Goal: Task Accomplishment & Management: Manage account settings

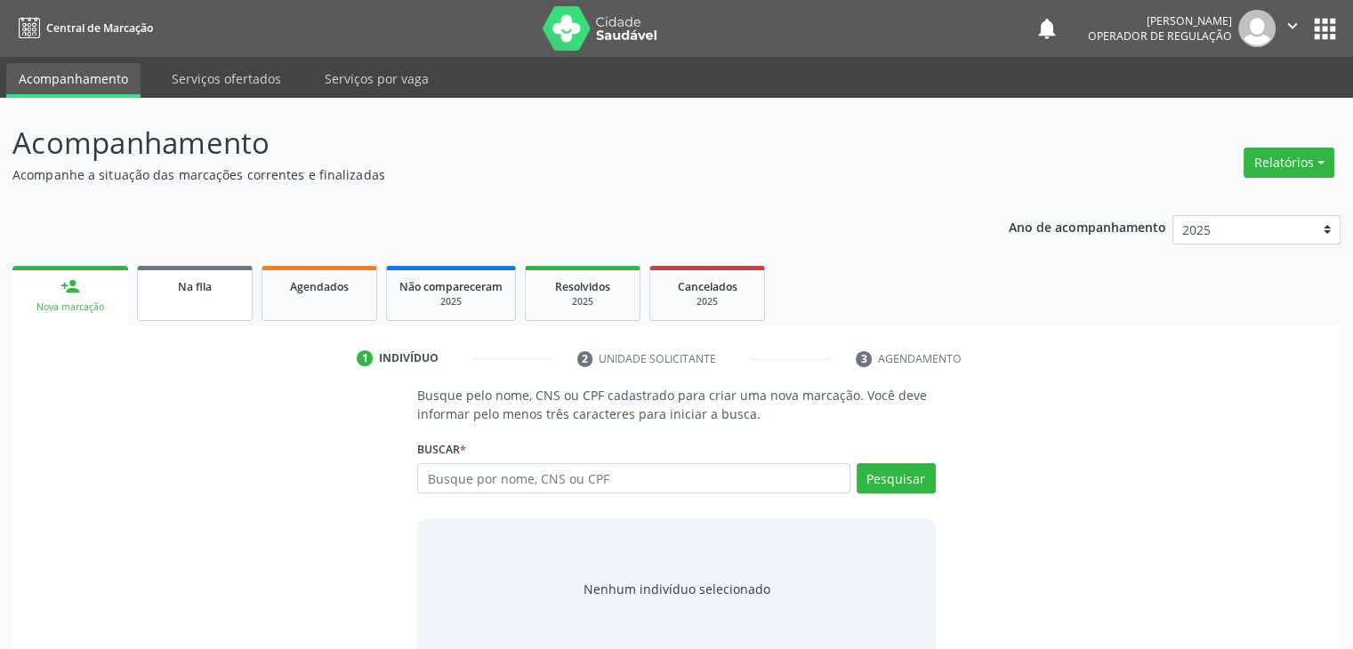
click at [229, 309] on link "Na fila" at bounding box center [195, 293] width 116 height 55
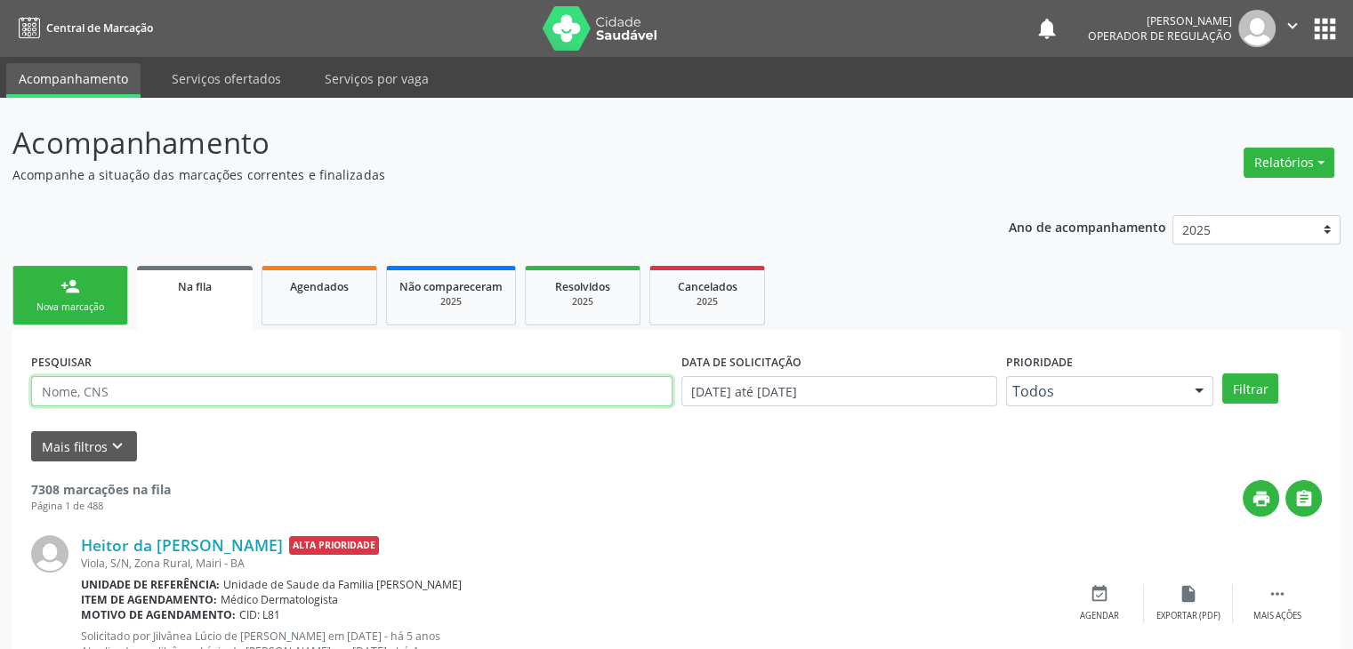
click at [114, 395] on input "text" at bounding box center [351, 391] width 641 height 30
type input "GIRLEIDE [PERSON_NAME]"
click at [1222, 373] on button "Filtrar" at bounding box center [1250, 388] width 56 height 30
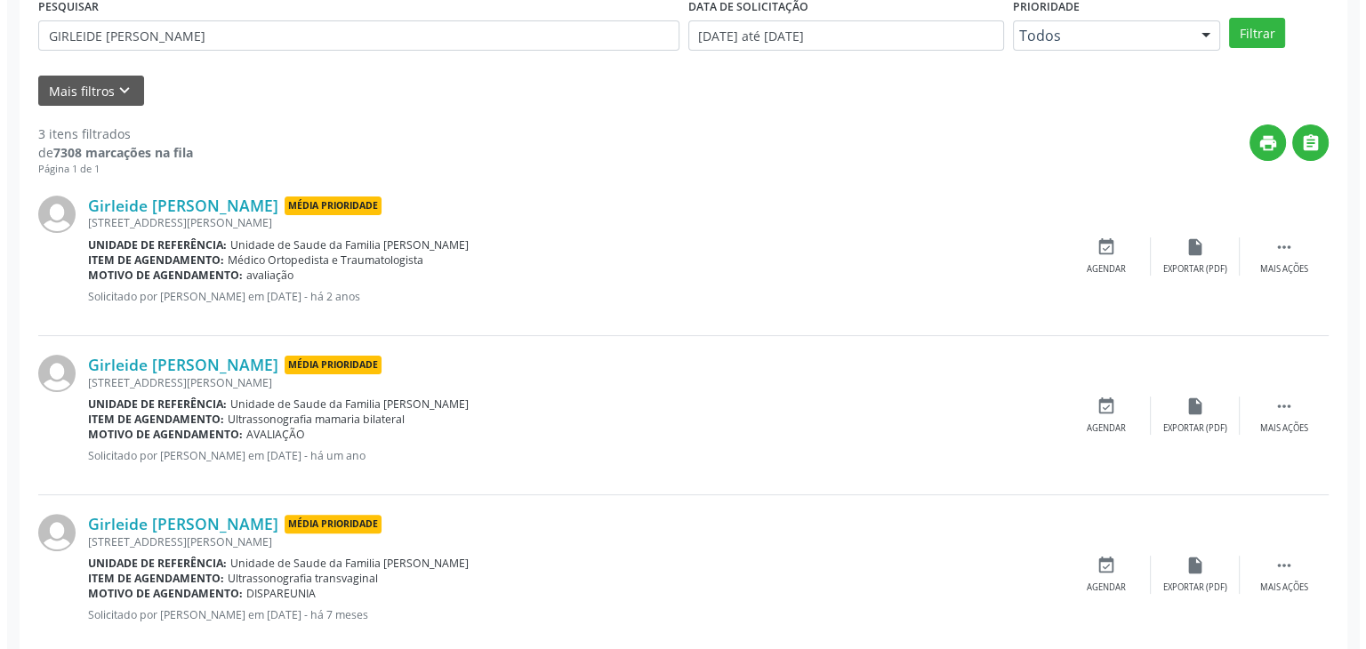
scroll to position [390, 0]
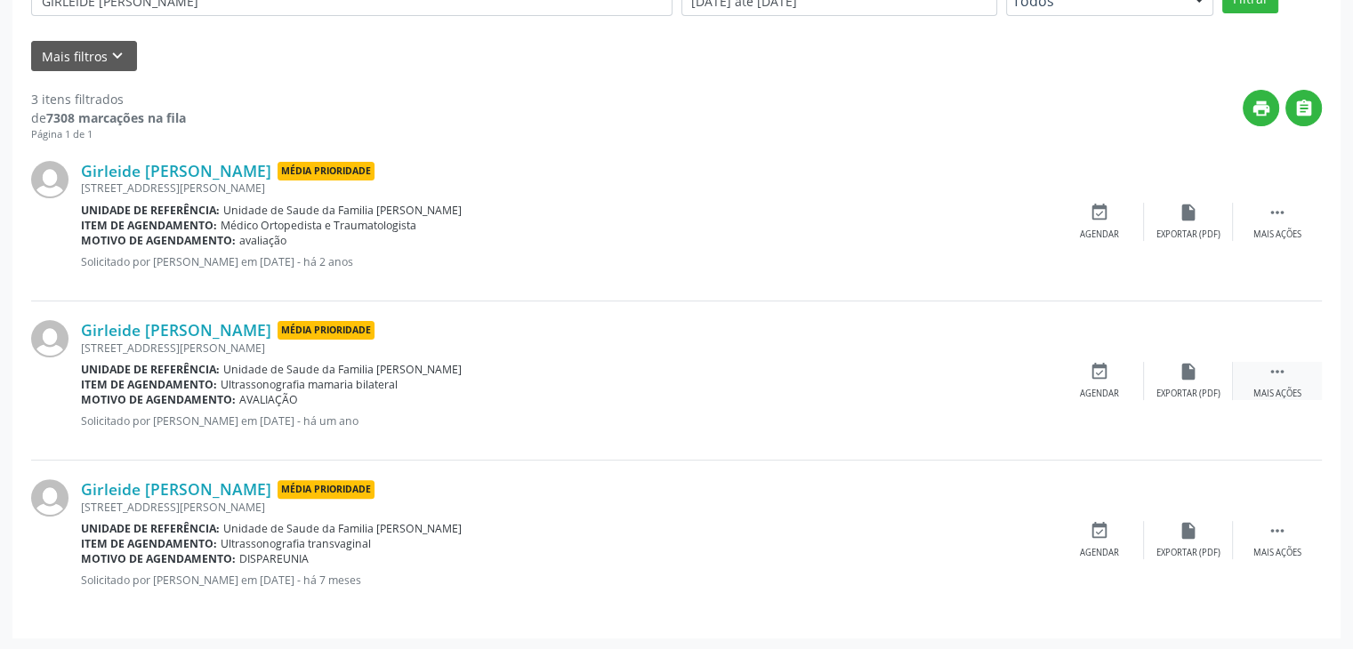
click at [1261, 378] on div " Mais ações" at bounding box center [1277, 381] width 89 height 38
click at [1124, 378] on div "cancel Cancelar" at bounding box center [1099, 381] width 89 height 38
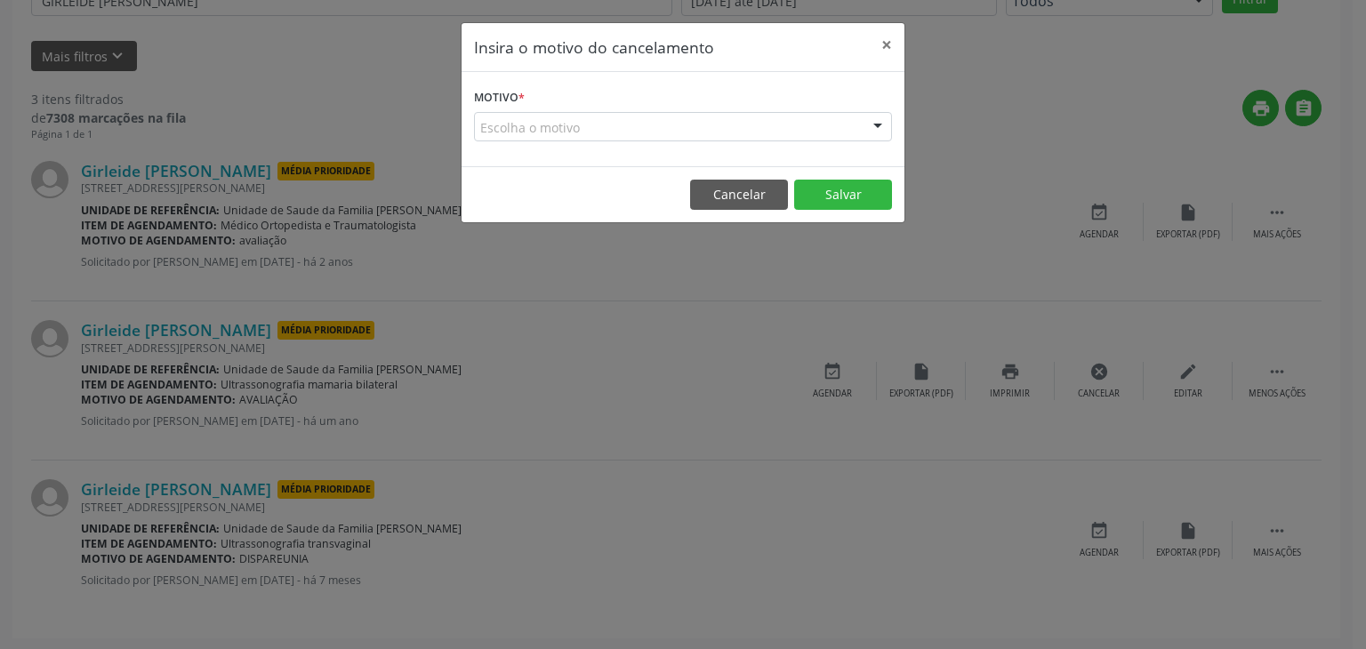
click at [607, 115] on div "Escolha o motivo" at bounding box center [683, 127] width 418 height 30
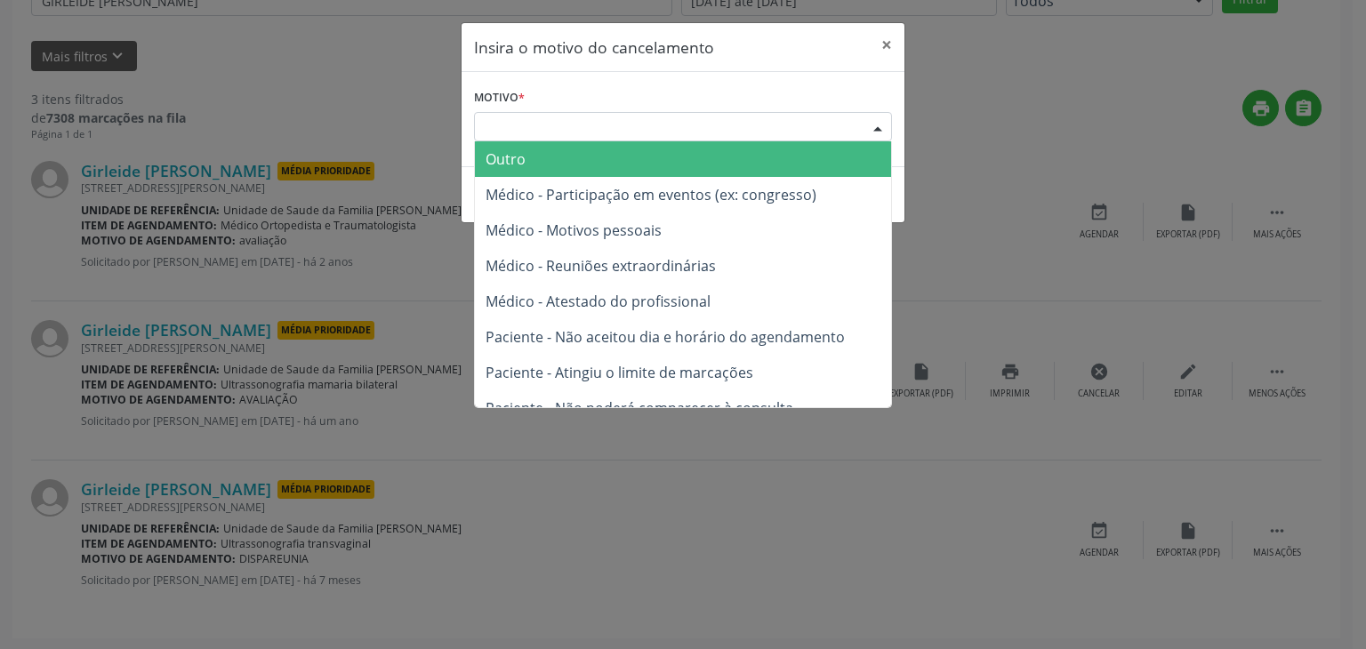
click at [577, 161] on span "Outro" at bounding box center [683, 159] width 416 height 36
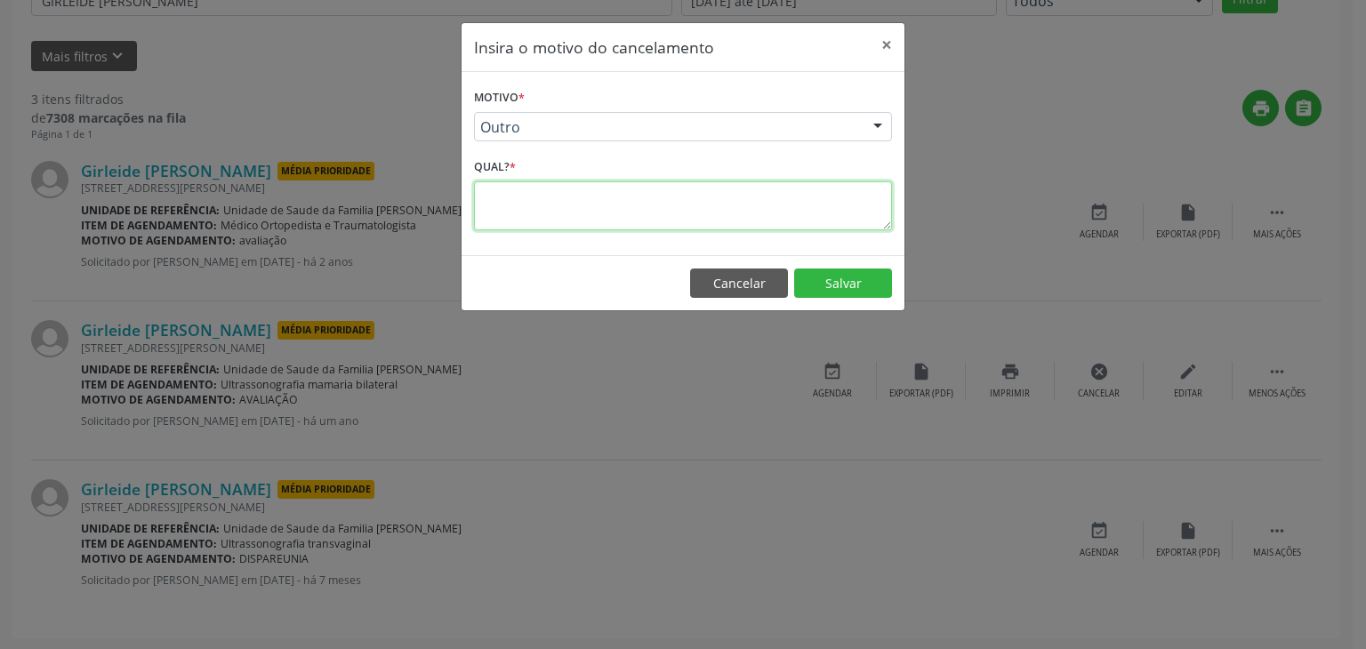
click at [561, 213] on textarea at bounding box center [683, 205] width 418 height 49
type textarea "EXAME REALIZADO"
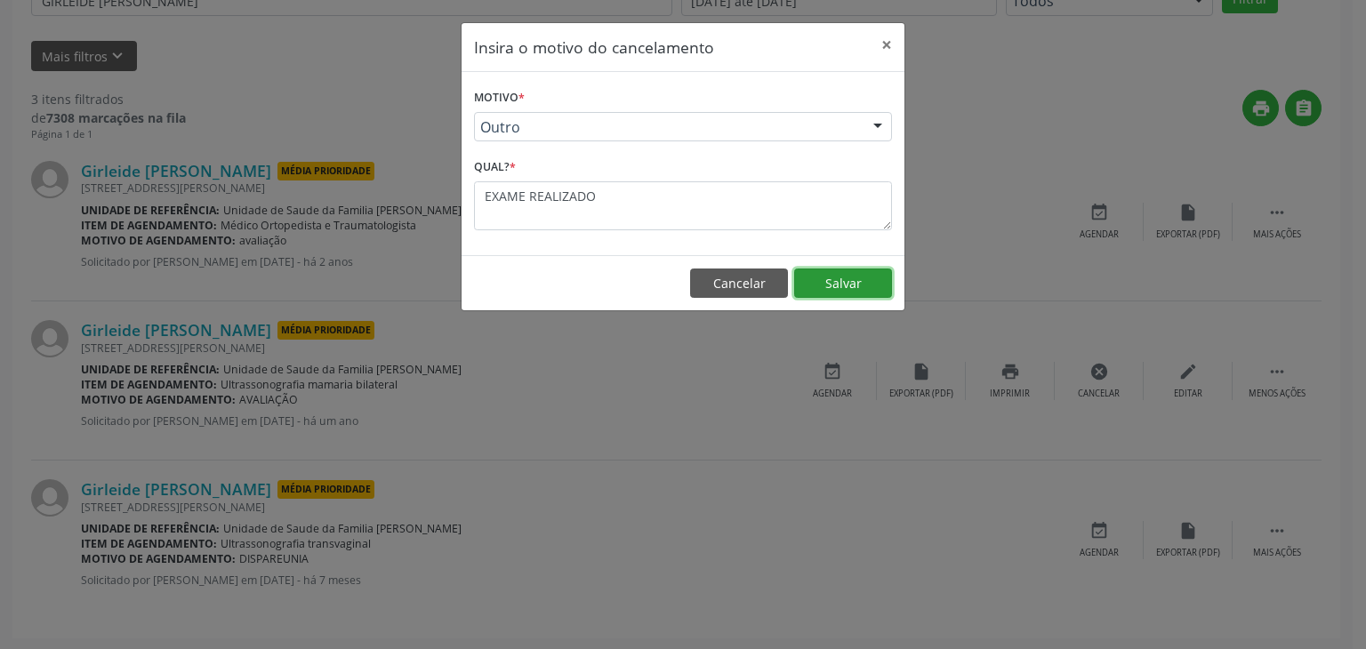
click at [885, 274] on button "Salvar" at bounding box center [843, 284] width 98 height 30
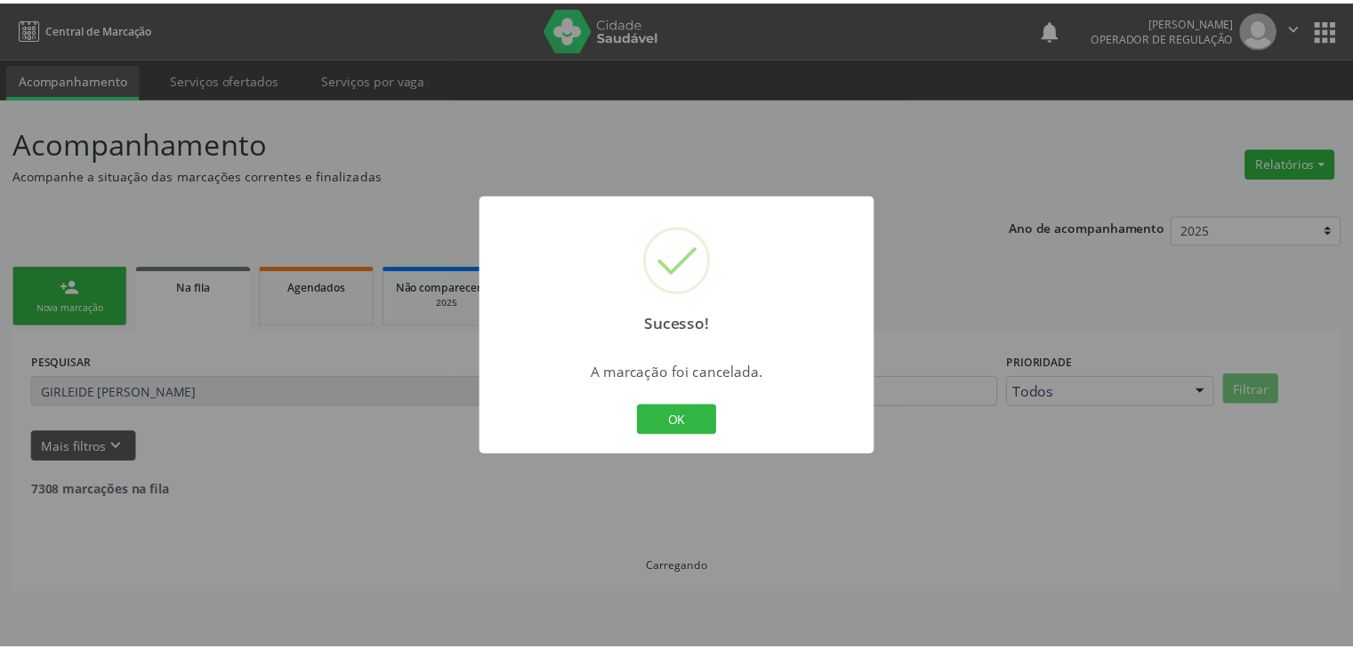
scroll to position [0, 0]
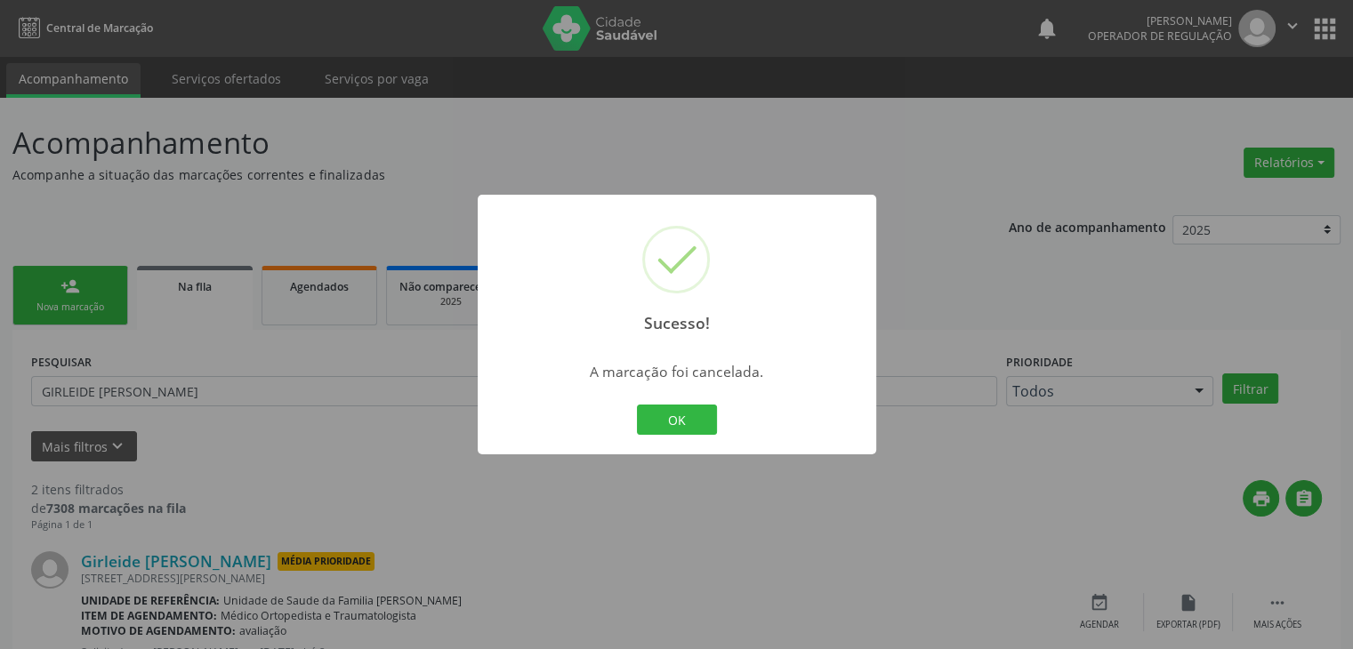
click at [654, 435] on div "OK Cancel" at bounding box center [676, 419] width 88 height 37
click at [667, 404] on div "OK Cancel" at bounding box center [676, 419] width 88 height 37
click at [673, 436] on div "OK Cancel" at bounding box center [676, 419] width 88 height 37
click at [673, 416] on button "OK" at bounding box center [677, 420] width 80 height 30
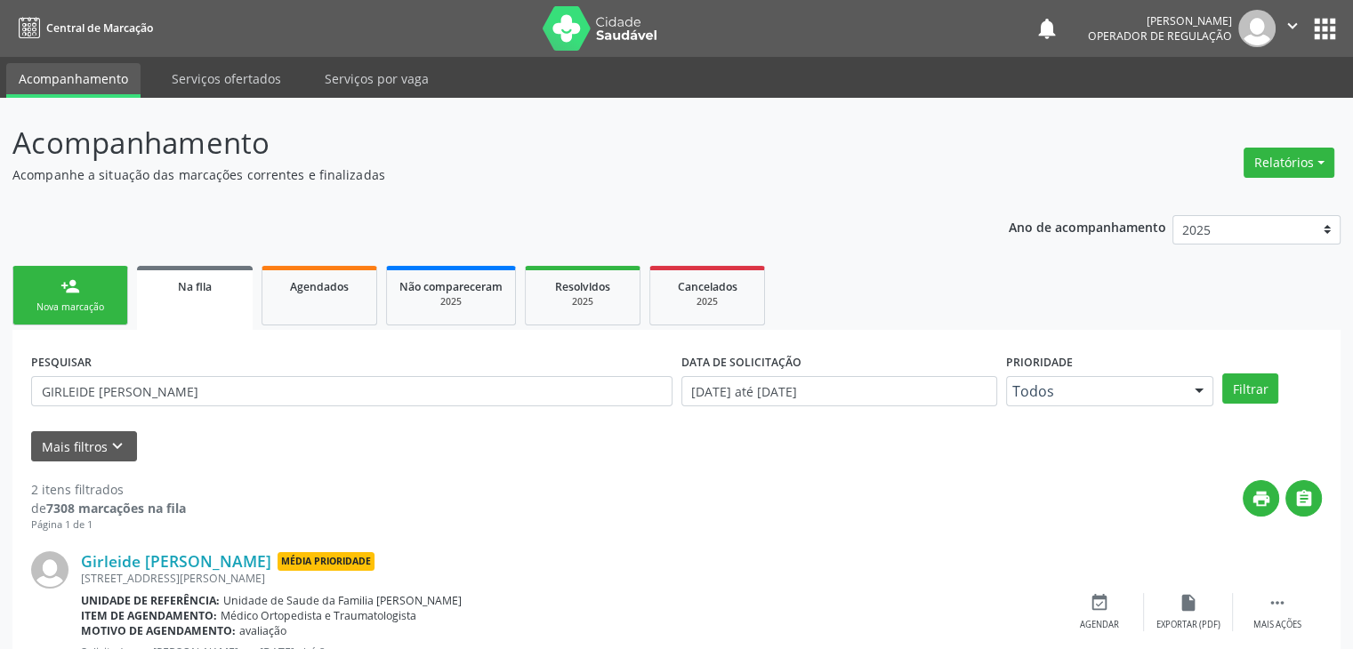
click at [822, 250] on div "Ano de acompanhamento 2025 2024 2023 2022 2021 2020 2019 person_add Nova marcaç…" at bounding box center [676, 536] width 1328 height 667
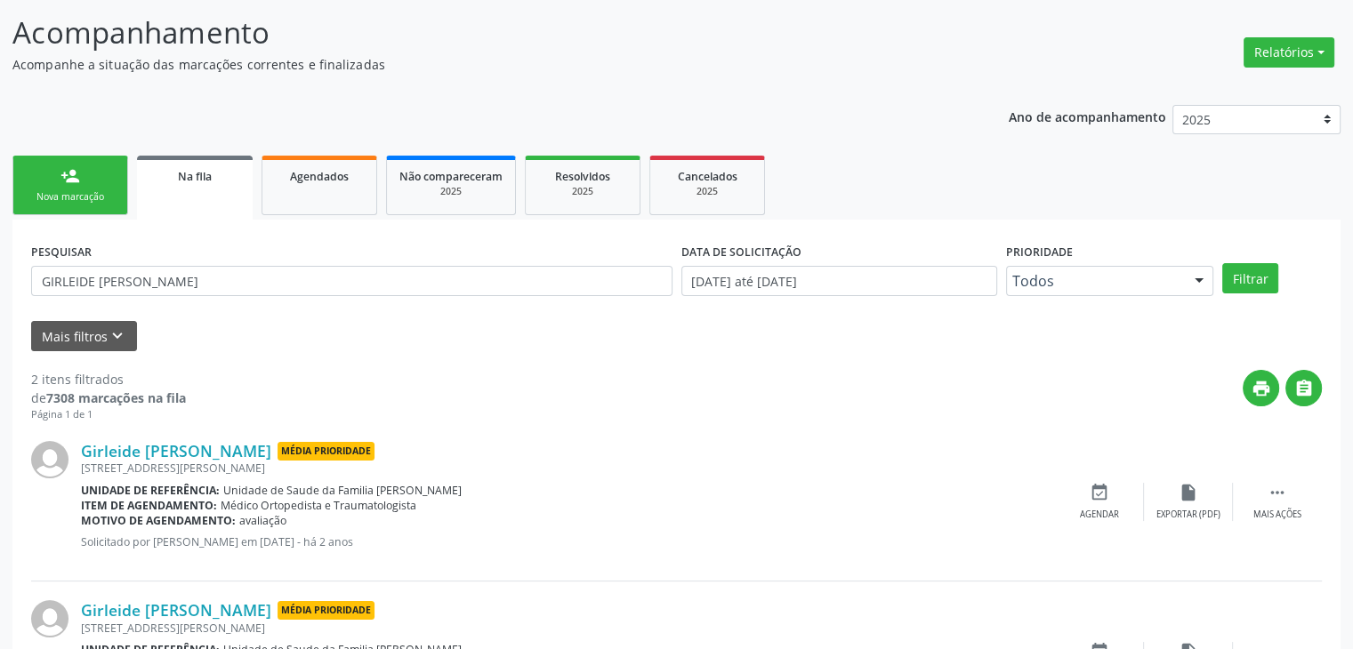
scroll to position [231, 0]
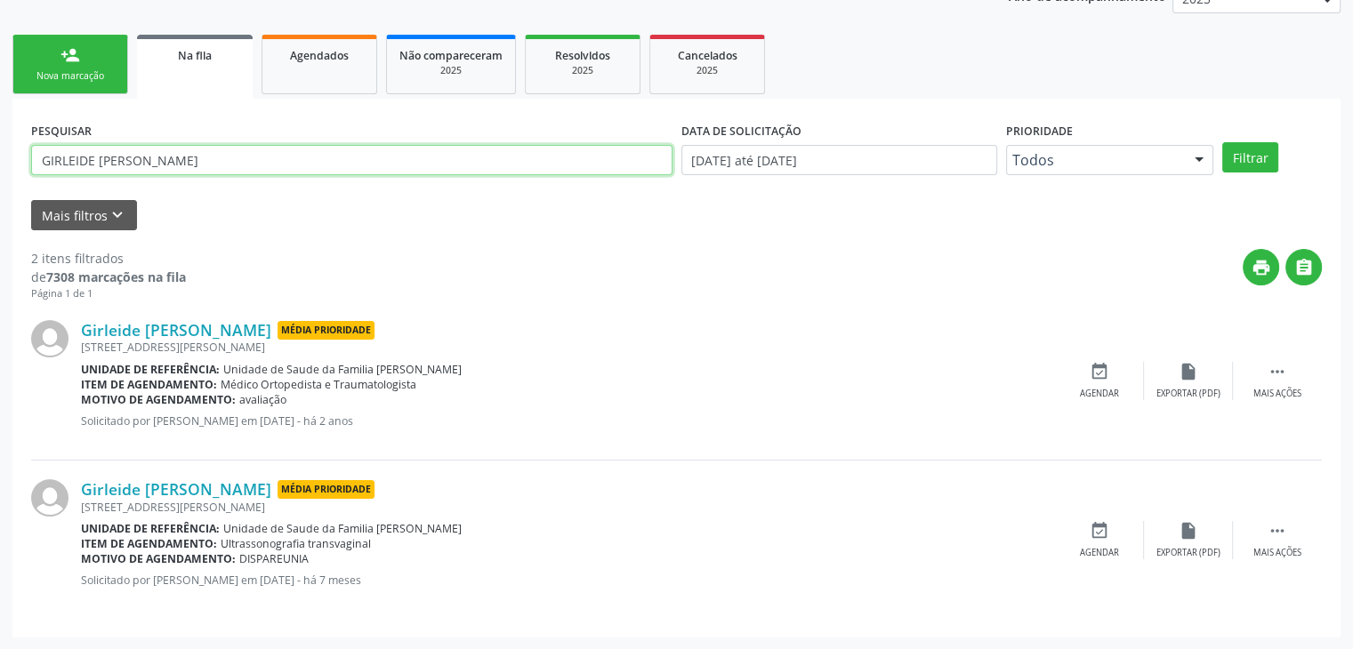
drag, startPoint x: 171, startPoint y: 157, endPoint x: 0, endPoint y: 81, distance: 186.7
click at [0, 81] on div "Acompanhamento Acompanhe a situação das marcações correntes e finalizadas Relat…" at bounding box center [676, 258] width 1353 height 783
type input "LUCIDALVA"
click at [1222, 142] on button "Filtrar" at bounding box center [1250, 157] width 56 height 30
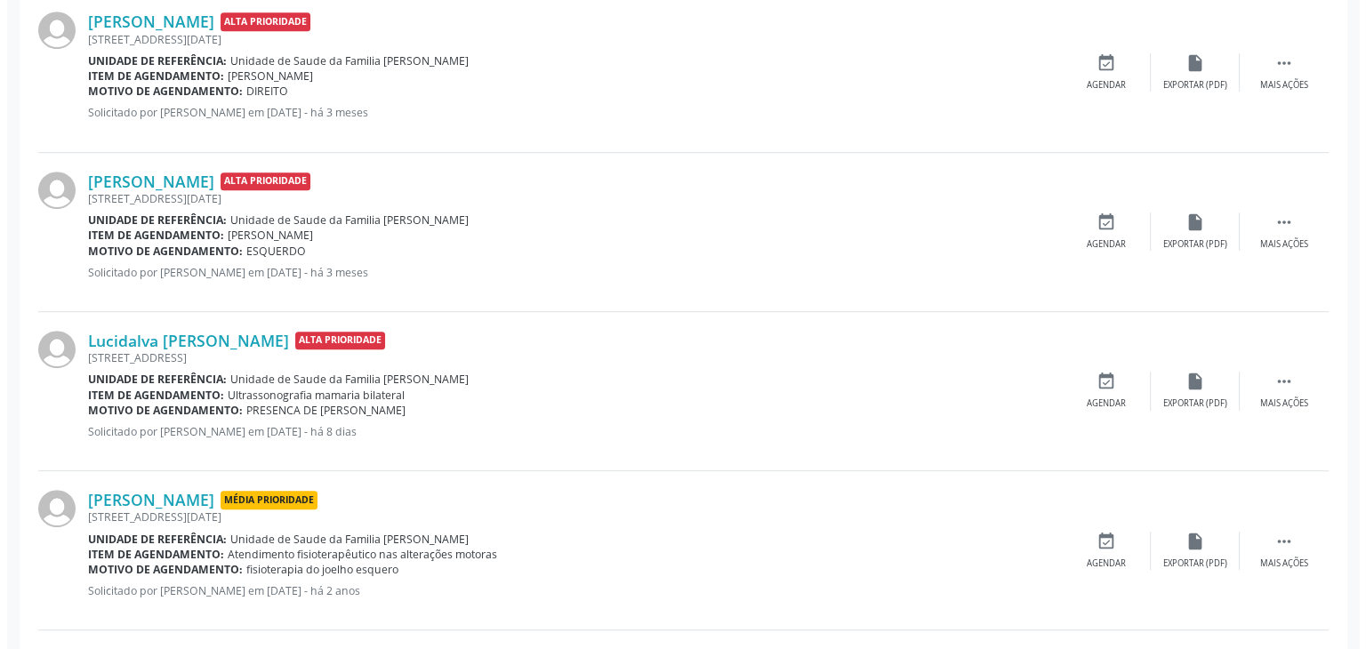
scroll to position [889, 0]
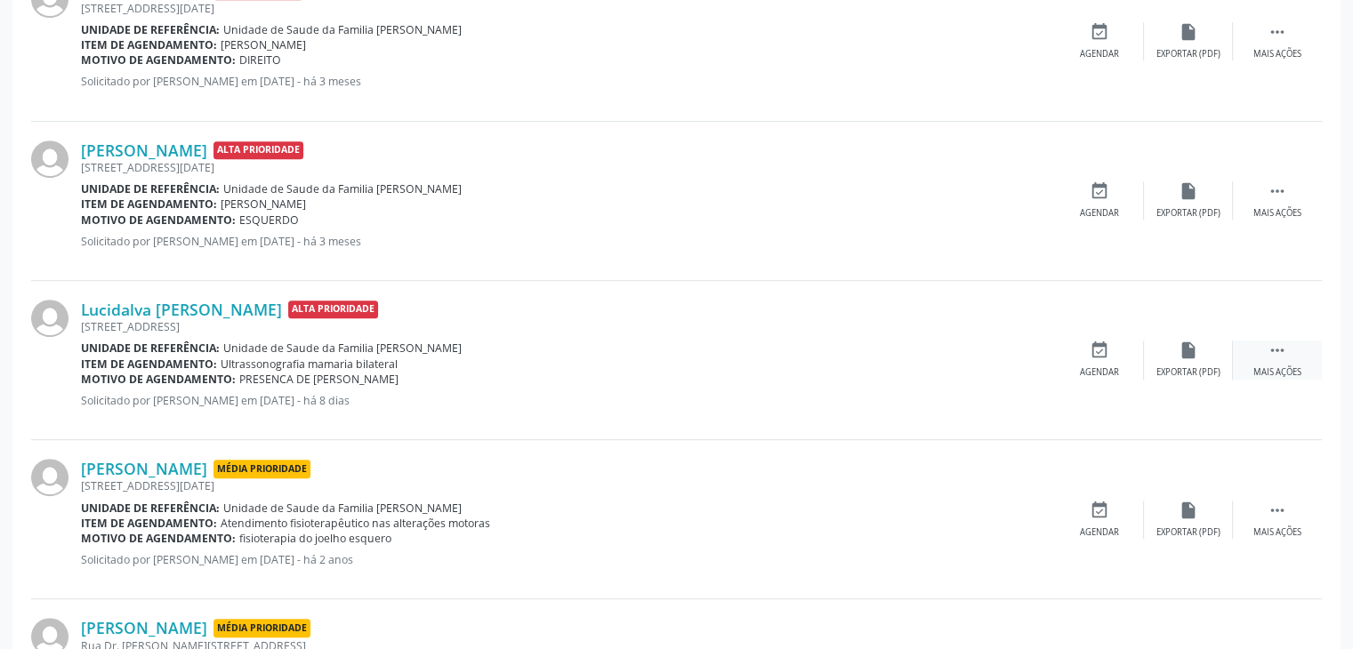
click at [1268, 366] on div "Mais ações" at bounding box center [1277, 372] width 48 height 12
click at [1111, 364] on div "cancel Cancelar" at bounding box center [1099, 360] width 89 height 38
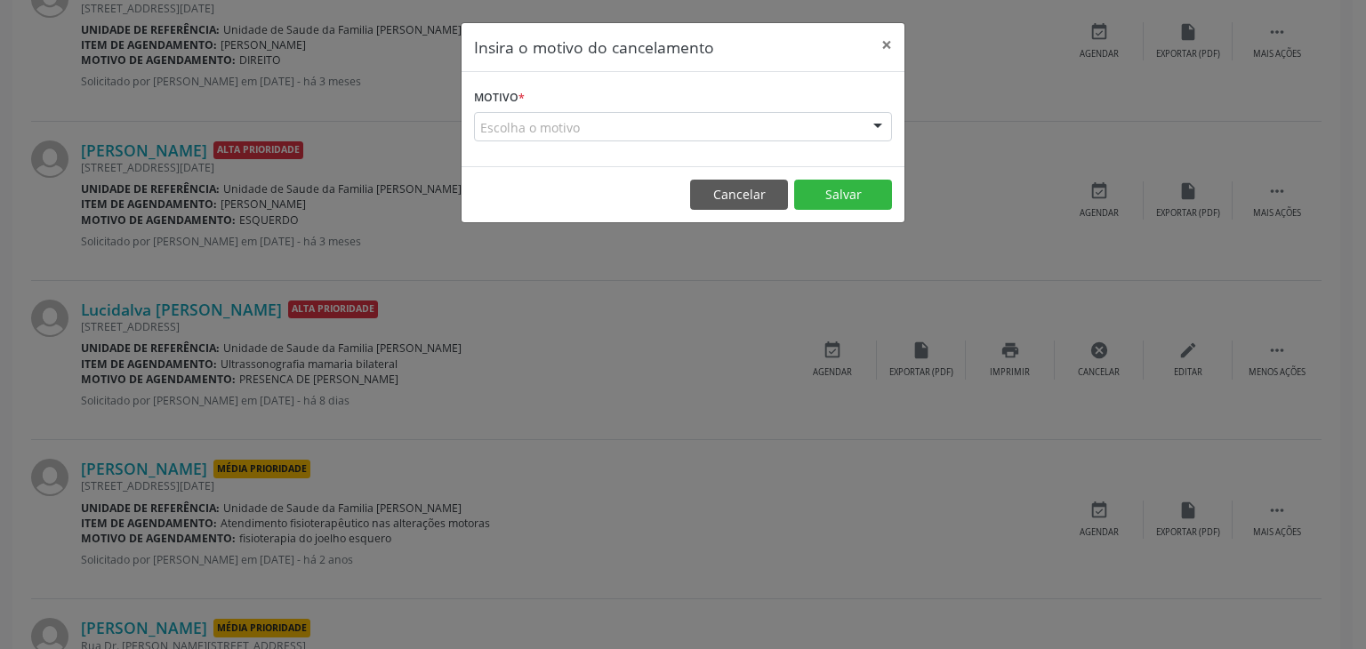
click at [563, 118] on div "Escolha o motivo" at bounding box center [683, 127] width 418 height 30
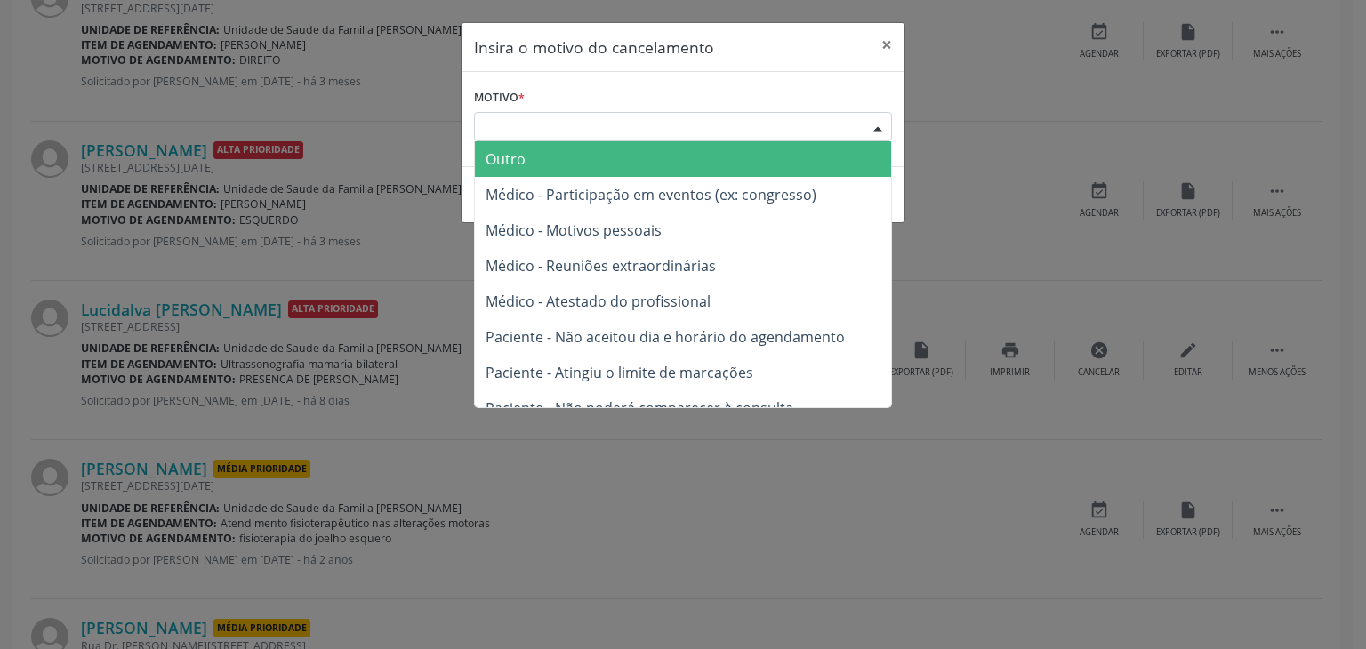
click at [537, 154] on span "Outro" at bounding box center [683, 159] width 416 height 36
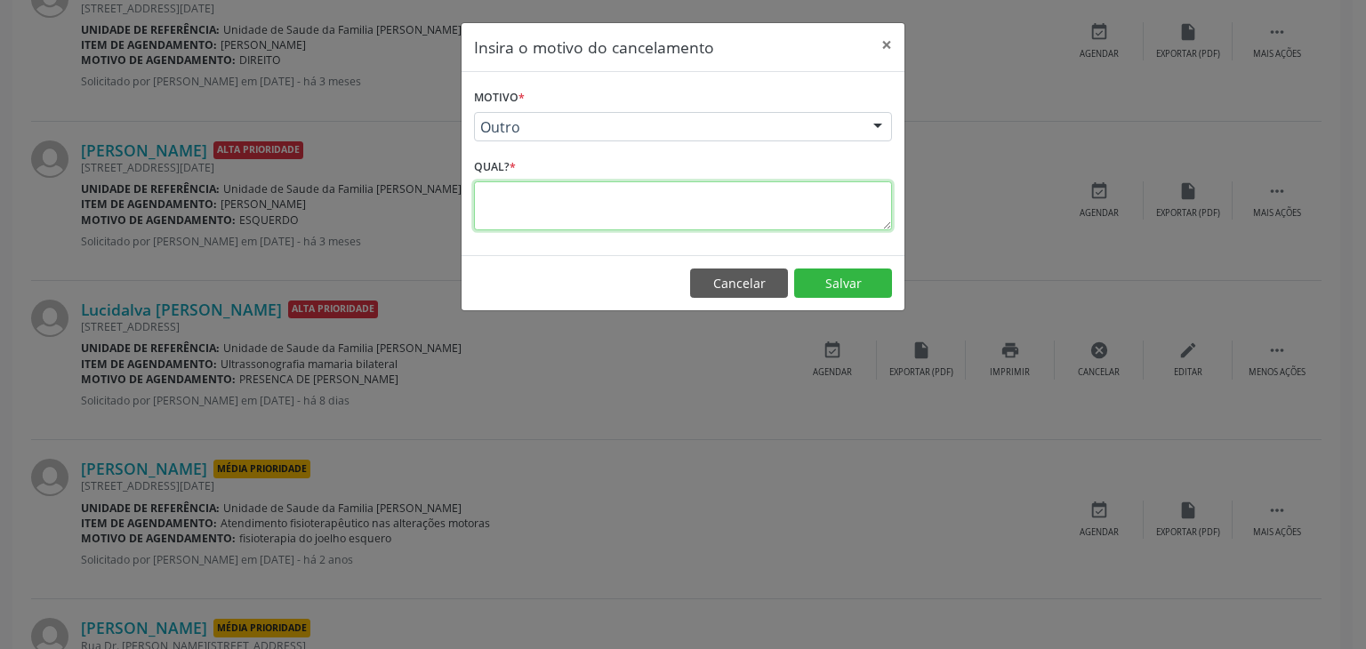
click at [534, 205] on textarea at bounding box center [683, 205] width 418 height 49
type textarea "EXAME REALIZADO"
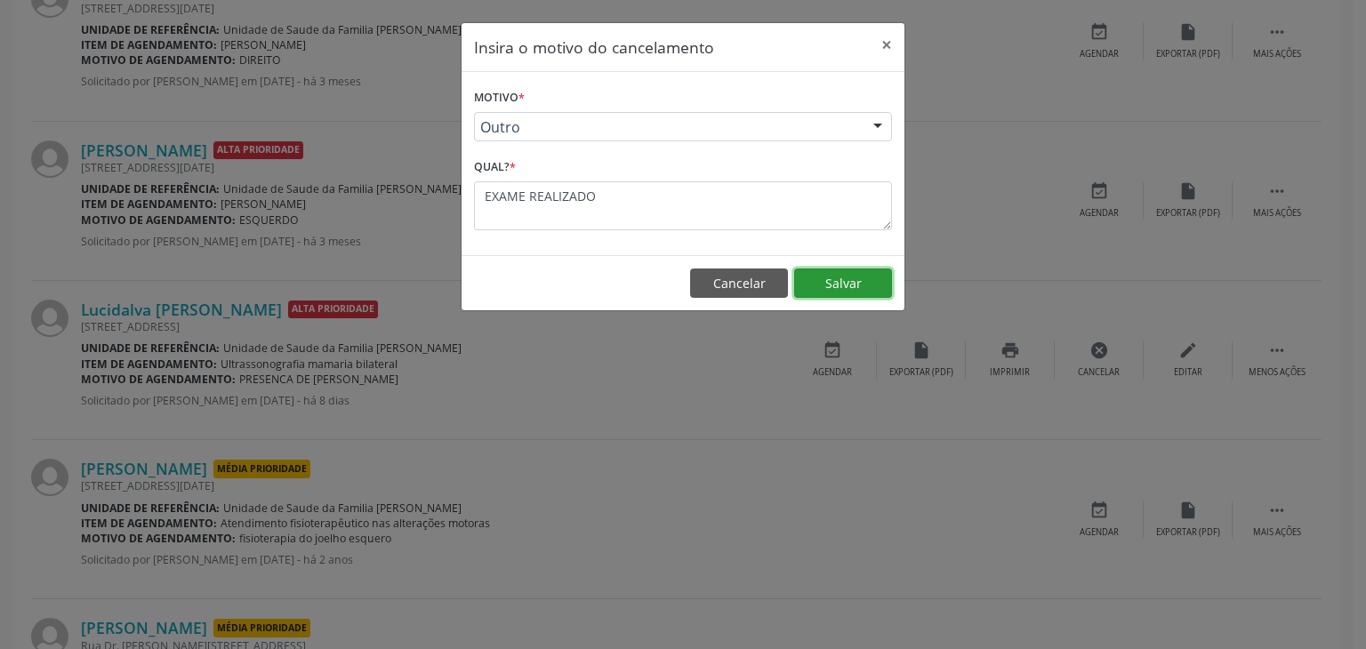
click at [852, 269] on button "Salvar" at bounding box center [843, 284] width 98 height 30
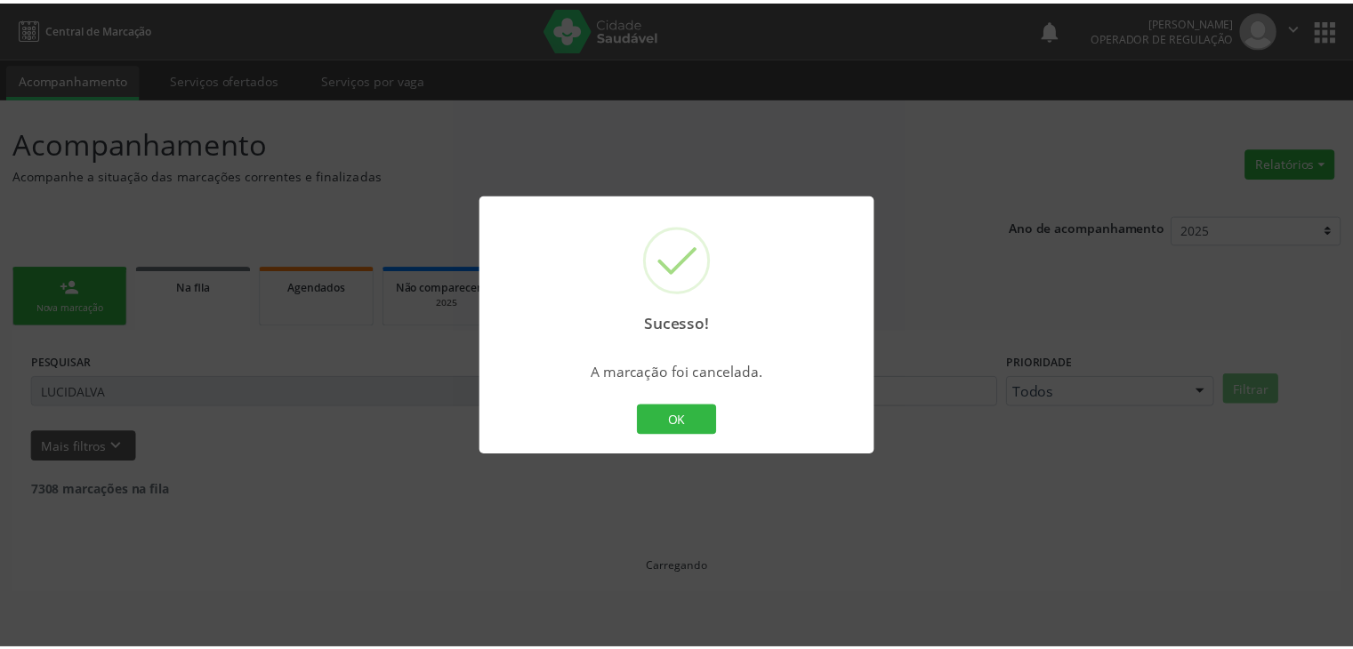
scroll to position [0, 0]
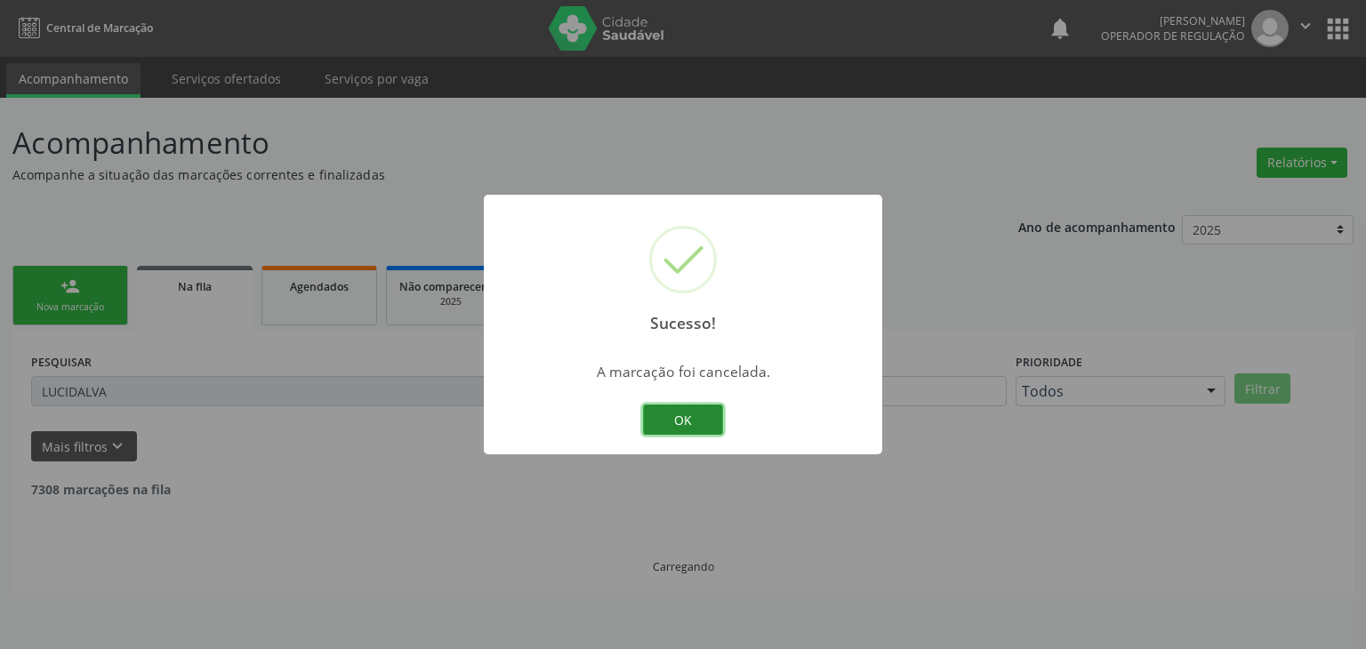
click at [678, 414] on button "OK" at bounding box center [683, 420] width 80 height 30
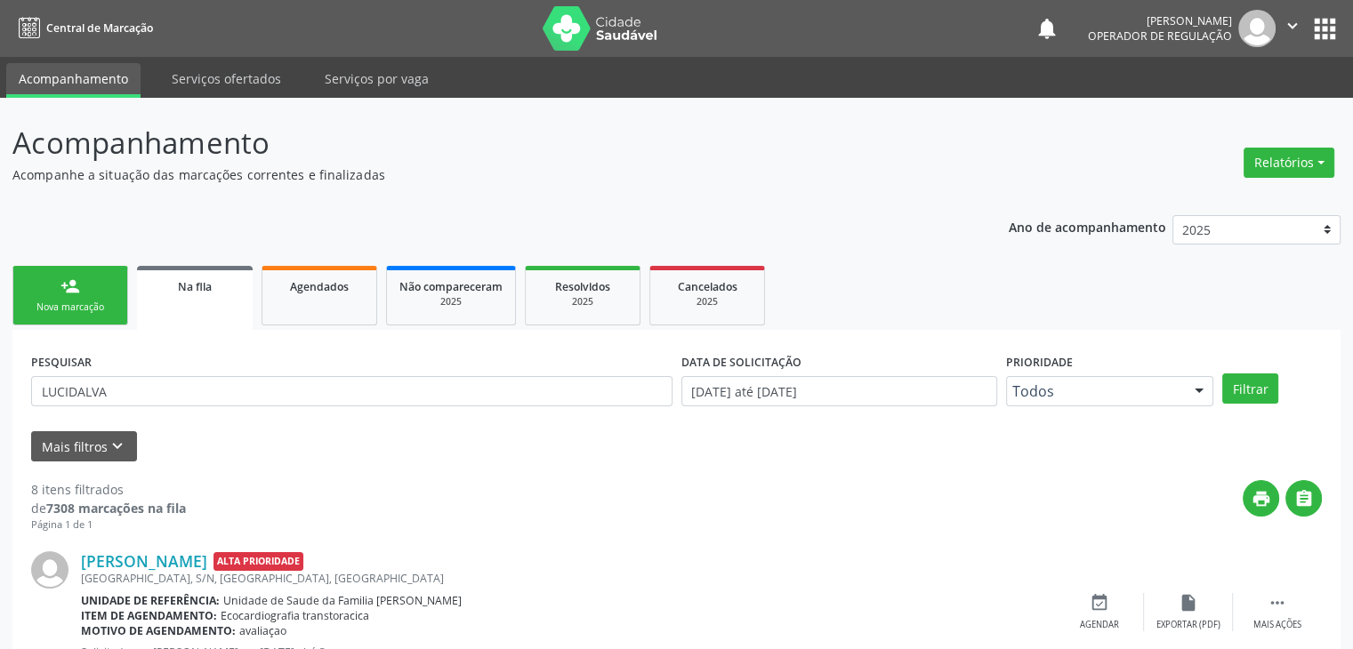
click at [43, 545] on div "[PERSON_NAME] Alta Prioridade [GEOGRAPHIC_DATA], S/N, [GEOGRAPHIC_DATA], [GEOGR…" at bounding box center [676, 612] width 1290 height 159
